Goal: Transaction & Acquisition: Purchase product/service

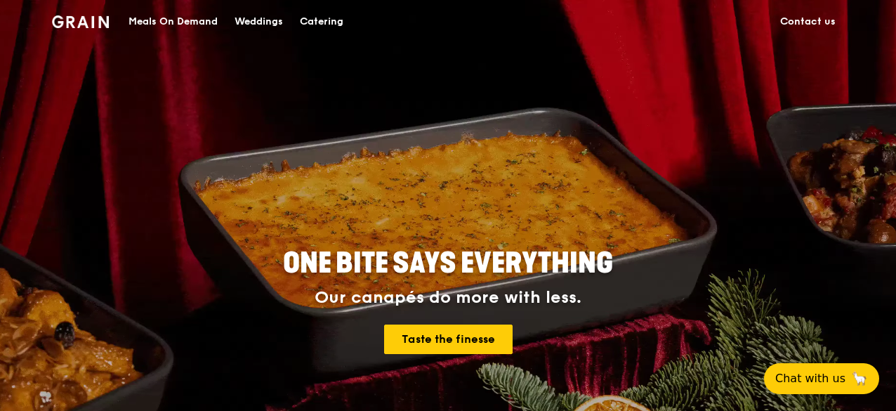
click at [329, 17] on div "Catering" at bounding box center [322, 22] width 44 height 42
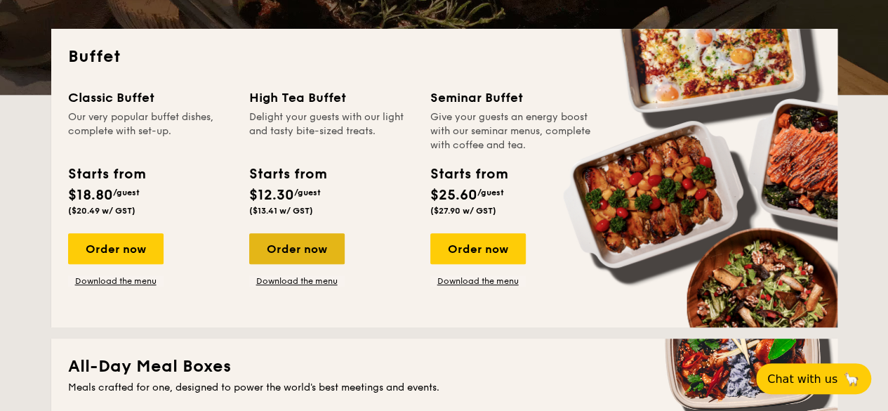
scroll to position [299, 0]
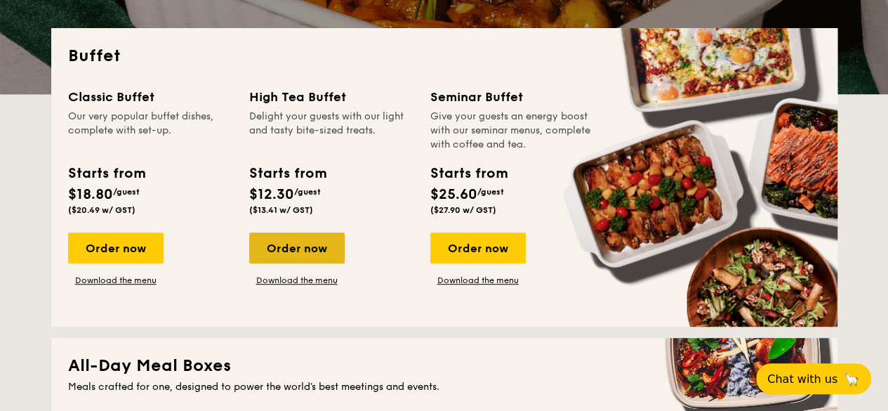
click at [315, 242] on div "Order now" at bounding box center [297, 247] width 96 height 31
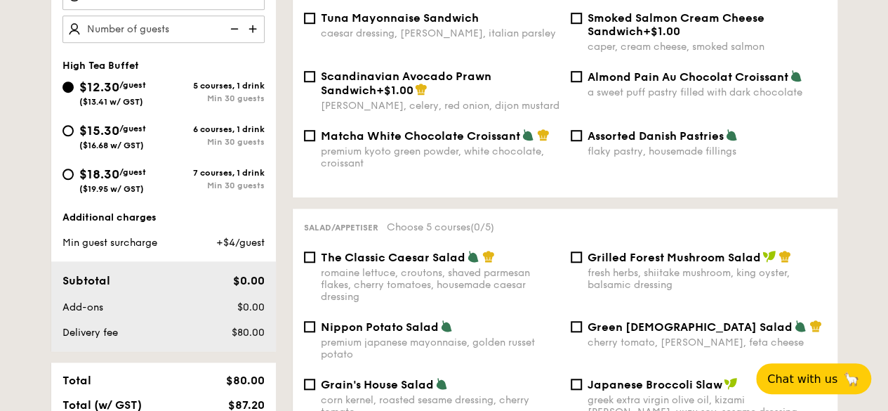
scroll to position [485, 0]
click at [336, 146] on div "premium kyoto green powder, white chocolate, croissant" at bounding box center [440, 157] width 239 height 24
click at [315, 140] on input "Matcha White Chocolate Croissant premium kyoto green powder, white chocolate, c…" at bounding box center [309, 134] width 11 height 11
click at [336, 146] on div "premium kyoto green powder, white chocolate, croissant" at bounding box center [440, 157] width 239 height 24
click at [315, 140] on input "Matcha White Chocolate Croissant premium kyoto green powder, white chocolate, c…" at bounding box center [309, 134] width 11 height 11
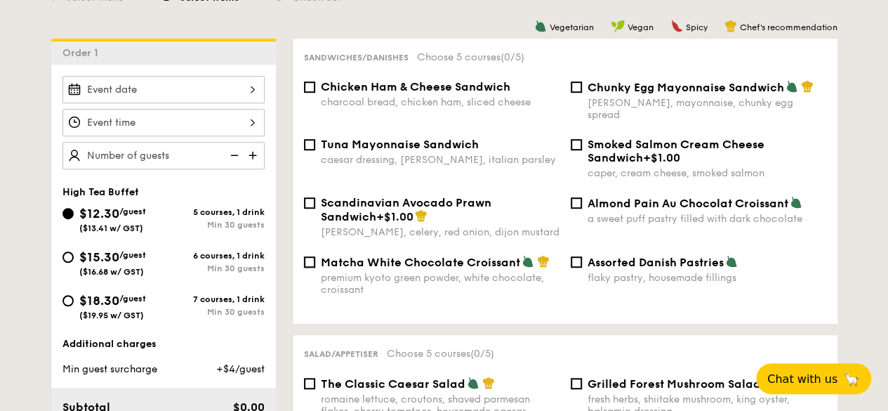
scroll to position [358, 0]
click at [429, 255] on span "Matcha White Chocolate Croissant" at bounding box center [420, 261] width 199 height 13
click at [315, 256] on input "Matcha White Chocolate Croissant premium kyoto green powder, white chocolate, c…" at bounding box center [309, 261] width 11 height 11
checkbox input "true"
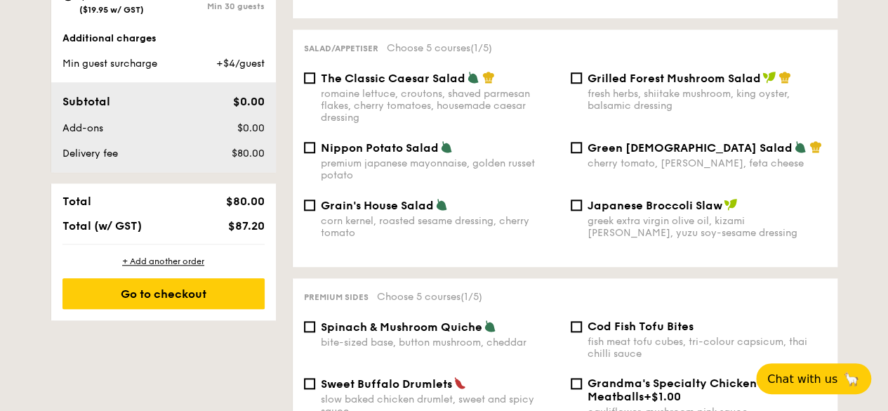
scroll to position [664, 0]
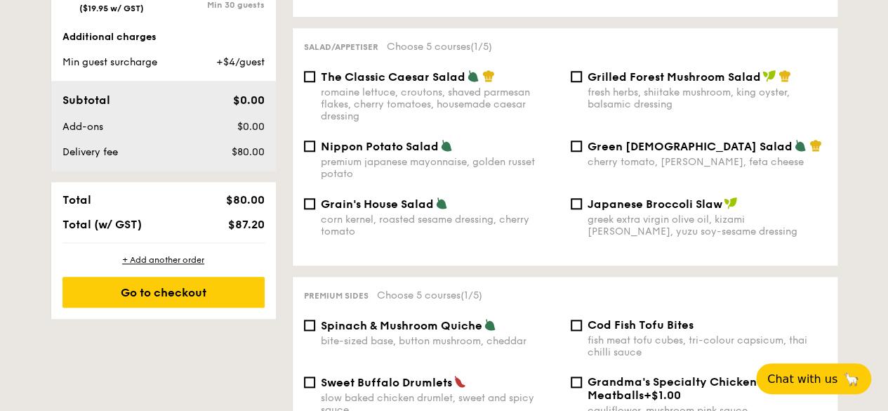
click at [593, 86] on div "fresh herbs, shiitake mushroom, king oyster, balsamic dressing" at bounding box center [707, 98] width 239 height 24
click at [582, 82] on input "Grilled Forest Mushroom Salad fresh herbs, shiitake mushroom, king oyster, bals…" at bounding box center [576, 76] width 11 height 11
click at [593, 86] on div "fresh herbs, shiitake mushroom, king oyster, balsamic dressing" at bounding box center [707, 98] width 239 height 24
click at [582, 82] on input "Grilled Forest Mushroom Salad fresh herbs, shiitake mushroom, king oyster, bals…" at bounding box center [576, 76] width 11 height 11
click at [615, 93] on div "fresh herbs, shiitake mushroom, king oyster, balsamic dressing" at bounding box center [707, 98] width 239 height 24
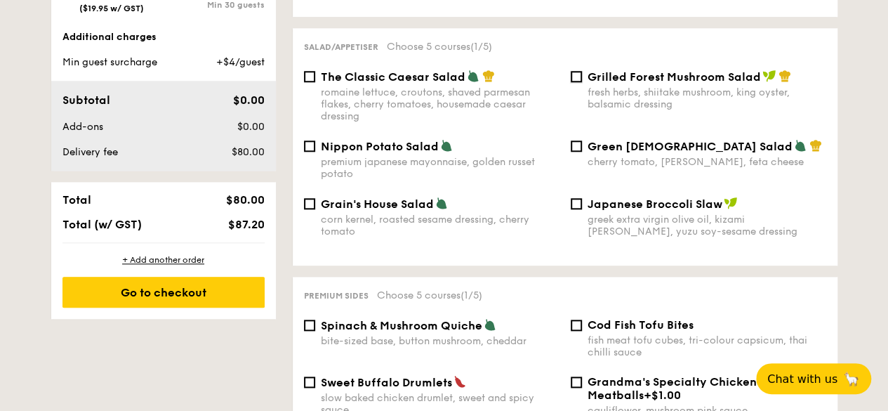
click at [582, 82] on input "Grilled Forest Mushroom Salad fresh herbs, shiitake mushroom, king oyster, bals…" at bounding box center [576, 76] width 11 height 11
checkbox input "true"
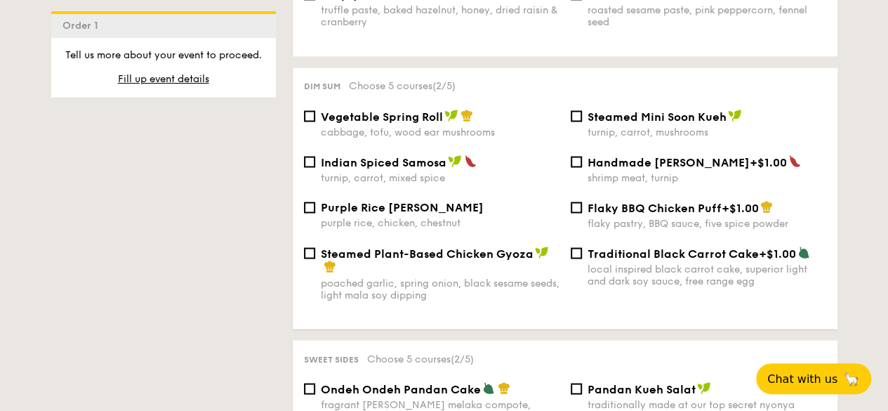
scroll to position [1214, 0]
click at [442, 171] on div "turnip, carrot, mixed spice" at bounding box center [440, 177] width 239 height 12
click at [315, 166] on input "Indian Spiced Samosa turnip, carrot, mixed spice" at bounding box center [309, 160] width 11 height 11
click at [442, 171] on div "turnip, carrot, mixed spice" at bounding box center [440, 177] width 239 height 12
click at [315, 166] on input "Indian Spiced Samosa turnip, carrot, mixed spice" at bounding box center [309, 160] width 11 height 11
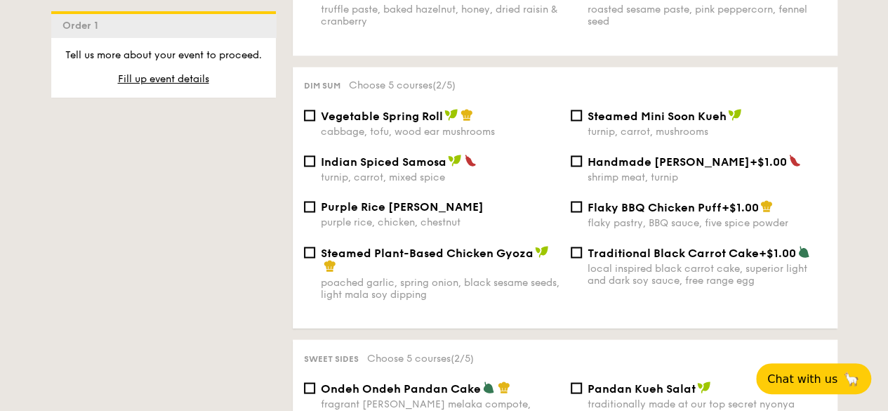
click at [442, 171] on div "turnip, carrot, mixed spice" at bounding box center [440, 177] width 239 height 12
click at [315, 166] on input "Indian Spiced Samosa turnip, carrot, mixed spice" at bounding box center [309, 160] width 11 height 11
checkbox input "true"
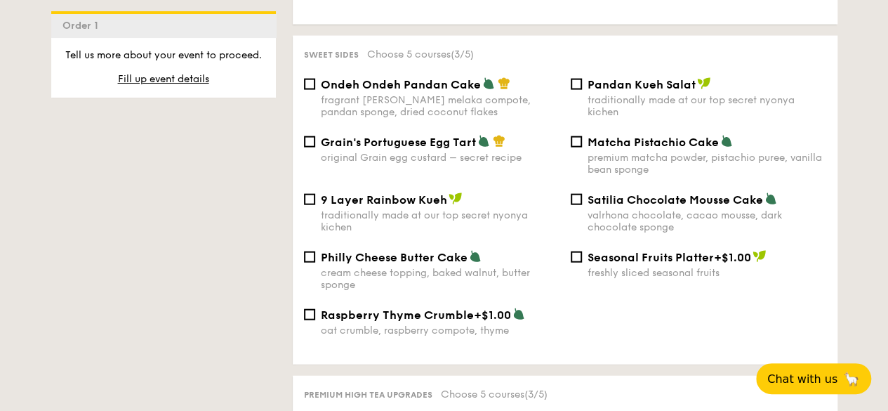
scroll to position [1524, 0]
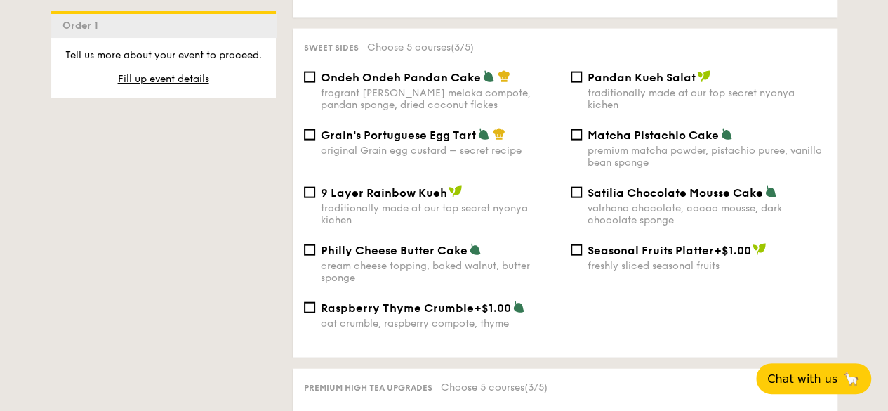
click at [625, 155] on div "premium matcha powder, pistachio puree, vanilla bean sponge" at bounding box center [707, 157] width 239 height 24
click at [582, 140] on input "Matcha Pistachio Cake premium matcha powder, pistachio puree, vanilla bean spon…" at bounding box center [576, 134] width 11 height 11
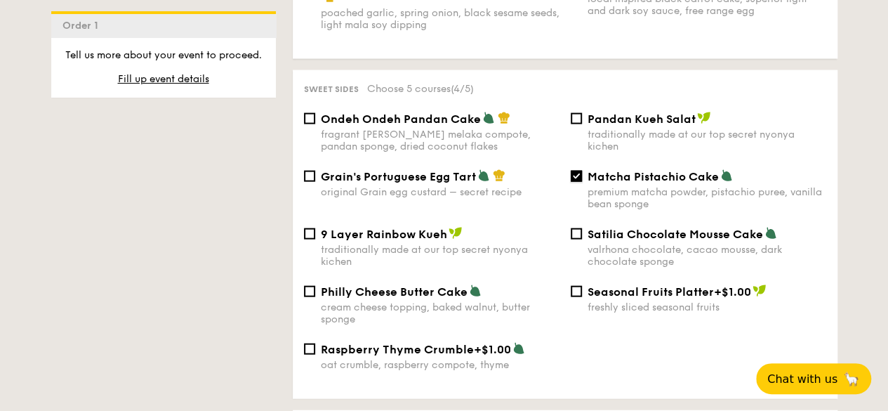
scroll to position [1482, 0]
click at [604, 179] on span "Matcha Pistachio Cake" at bounding box center [653, 177] width 131 height 13
click at [582, 179] on input "Matcha Pistachio Cake premium matcha powder, pistachio puree, vanilla bean spon…" at bounding box center [576, 176] width 11 height 11
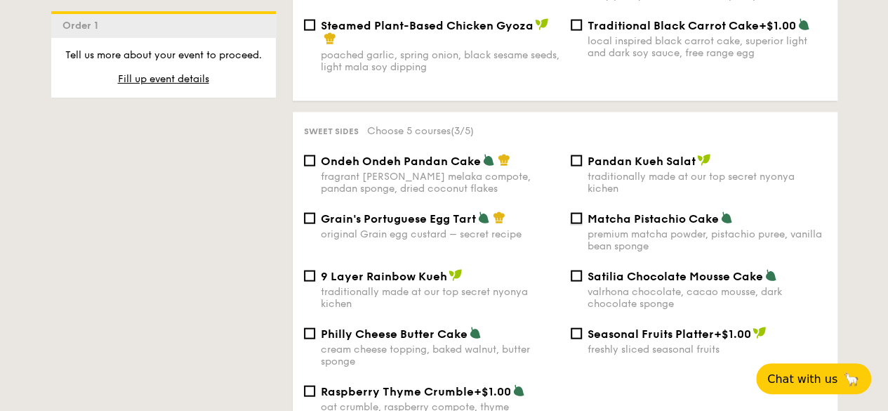
scroll to position [1375, 0]
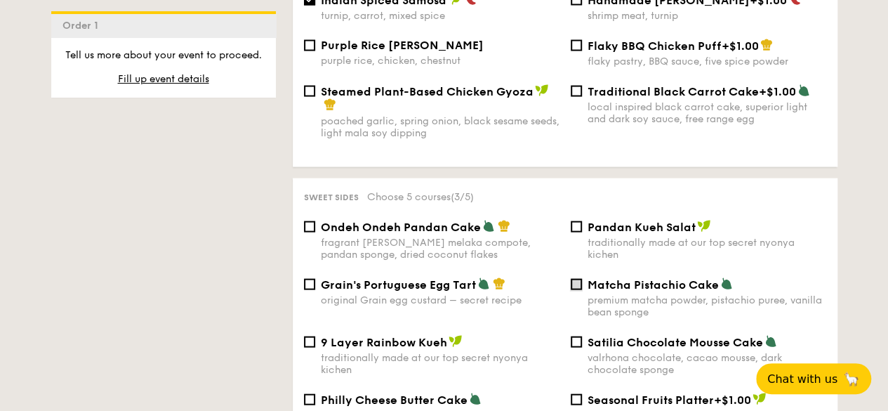
click at [573, 279] on input "Matcha Pistachio Cake premium matcha powder, pistachio puree, vanilla bean spon…" at bounding box center [576, 284] width 11 height 11
checkbox input "true"
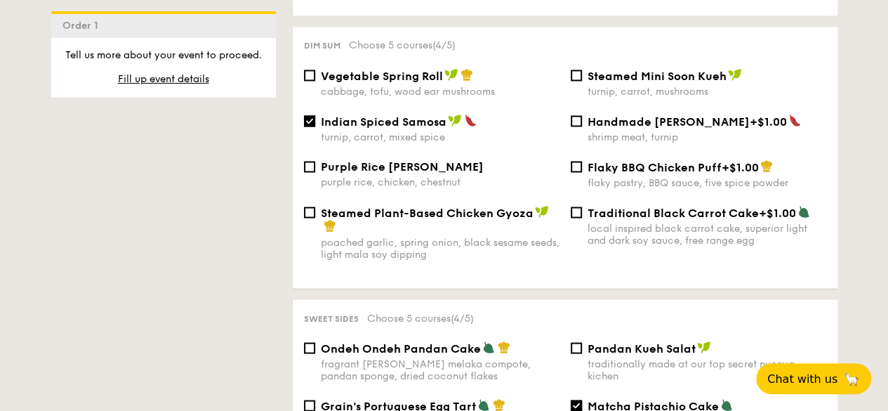
scroll to position [1252, 0]
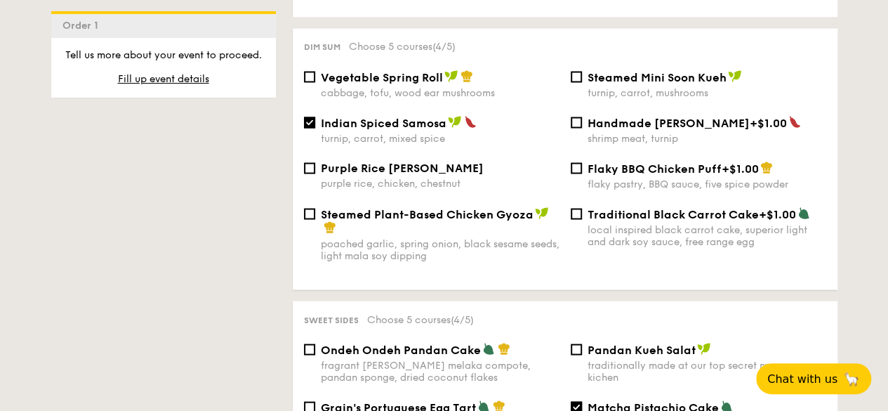
click at [425, 138] on div "turnip, carrot, mixed spice" at bounding box center [440, 138] width 239 height 12
click at [315, 128] on input "Indian Spiced Samosa turnip, carrot, mixed spice" at bounding box center [309, 122] width 11 height 11
checkbox input "false"
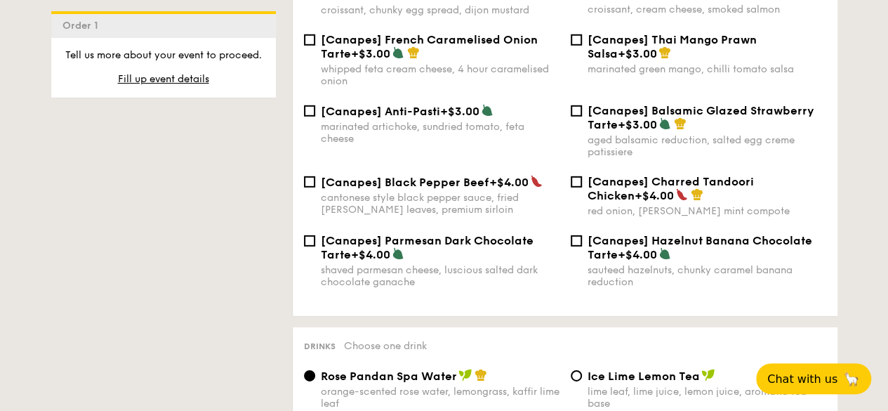
scroll to position [2024, 0]
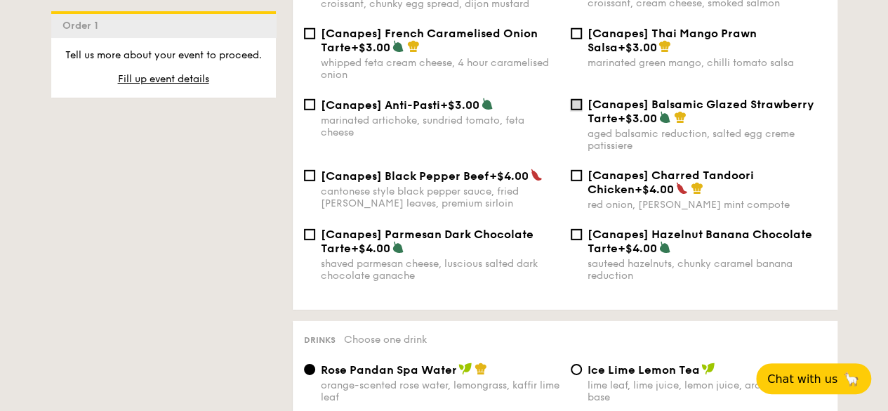
click at [577, 99] on input "[Canapes] Balsamic Glazed Strawberry Tarte +$3.00 aged balsamic reduction, salt…" at bounding box center [576, 104] width 11 height 11
checkbox input "true"
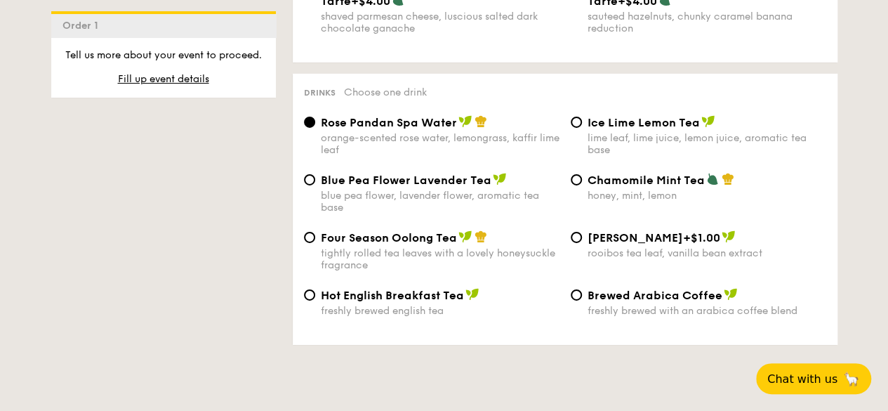
scroll to position [2272, 0]
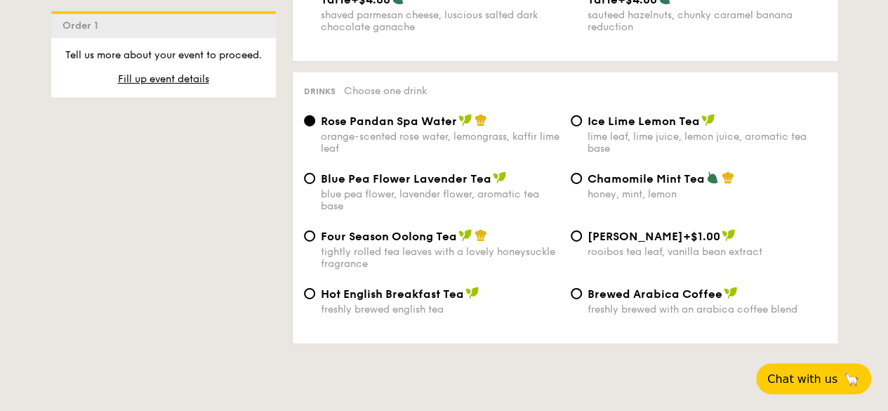
click at [570, 234] on div "Vanilla Rooibos +$1.00 rooibos tea leaf, vanilla bean extract" at bounding box center [698, 243] width 267 height 29
click at [577, 234] on input "Vanilla Rooibos +$1.00 rooibos tea leaf, vanilla bean extract" at bounding box center [576, 235] width 11 height 11
radio input "true"
click at [579, 288] on input "Brewed Arabica Coffee freshly brewed with an arabica coffee blend" at bounding box center [576, 293] width 11 height 11
radio input "true"
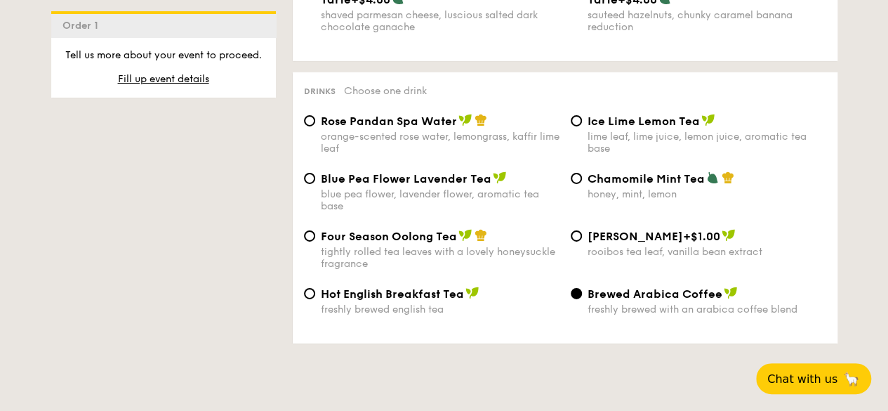
click at [393, 292] on span "Hot English Breakfast Tea" at bounding box center [392, 293] width 143 height 13
click at [315, 292] on input "Hot English Breakfast Tea freshly brewed english tea" at bounding box center [309, 293] width 11 height 11
radio input "true"
click at [367, 237] on span "Four Season Oolong Tea" at bounding box center [389, 236] width 136 height 13
click at [315, 237] on input "Four Season Oolong Tea tightly rolled tea leaves with a lovely honeysuckle frag…" at bounding box center [309, 235] width 11 height 11
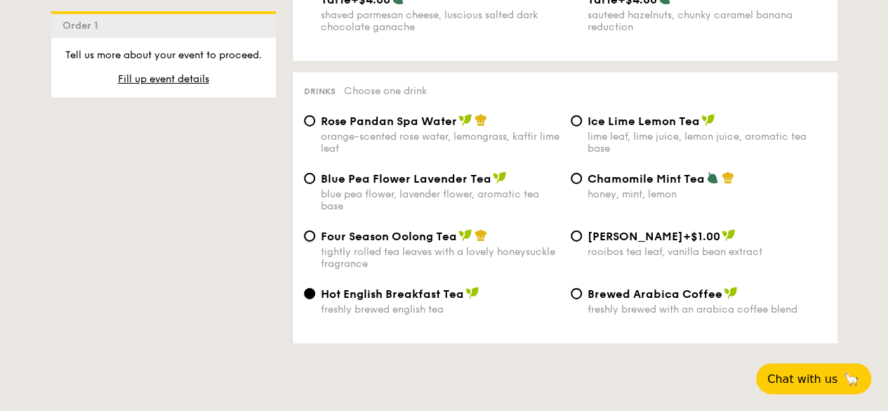
radio input "true"
click at [361, 174] on span "Blue Pea Flower Lavender Tea" at bounding box center [406, 178] width 171 height 13
click at [315, 174] on input "Blue Pea Flower Lavender Tea blue pea flower, lavender flower, aromatic tea base" at bounding box center [309, 178] width 11 height 11
radio input "true"
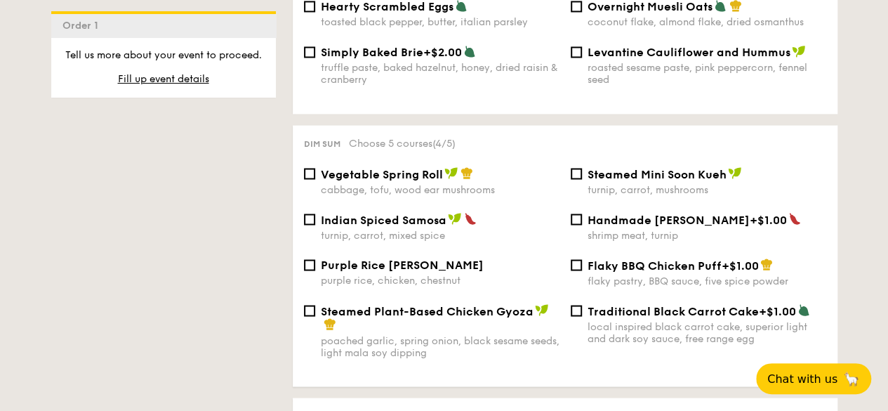
scroll to position [1150, 0]
